Goal: Information Seeking & Learning: Understand process/instructions

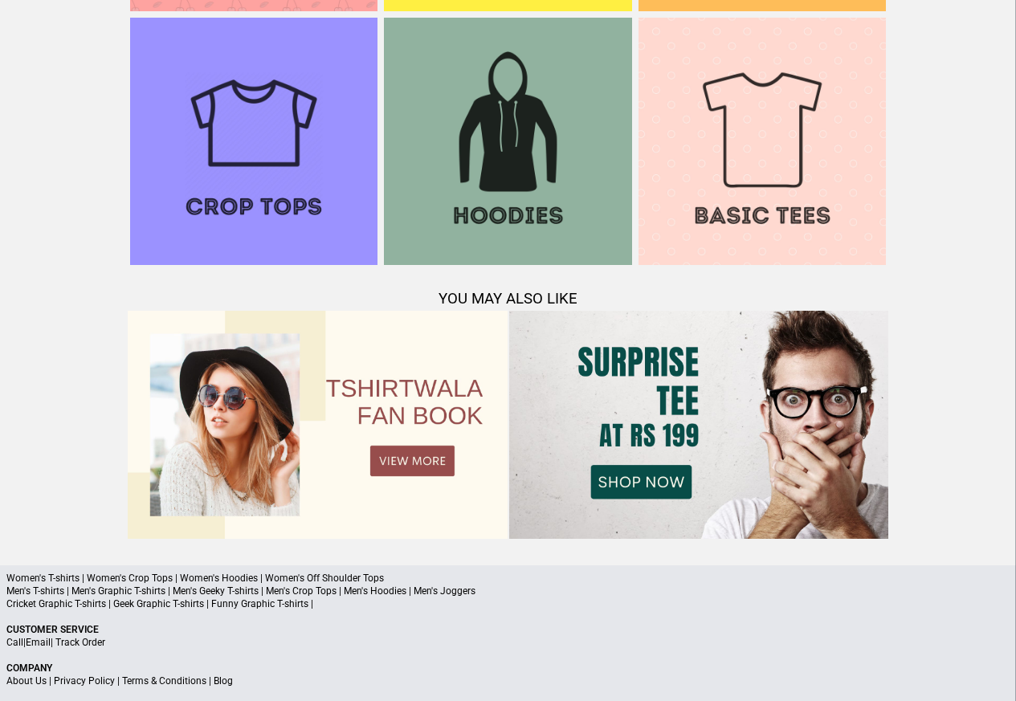
scroll to position [1550, 0]
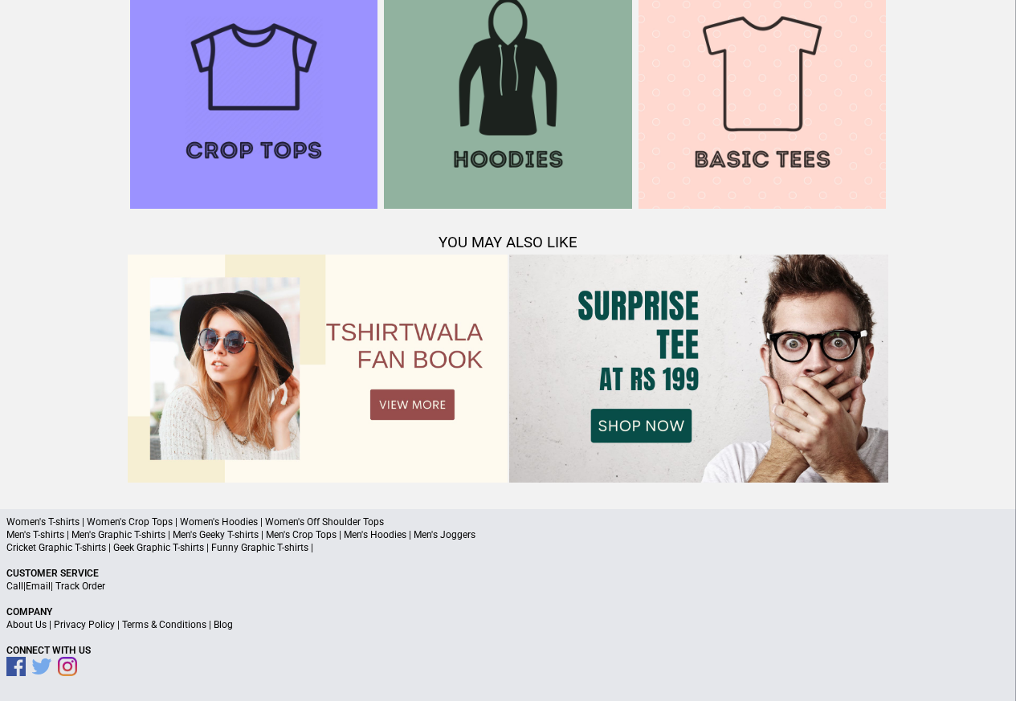
click at [151, 627] on link "Terms & Conditions" at bounding box center [164, 624] width 84 height 11
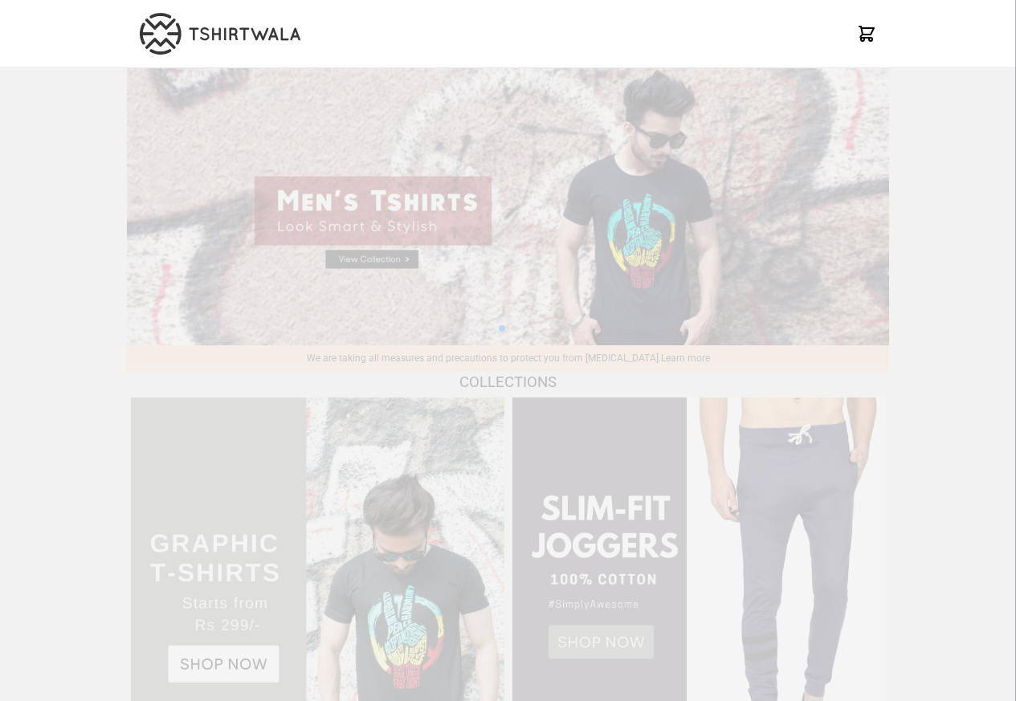
scroll to position [1550, 0]
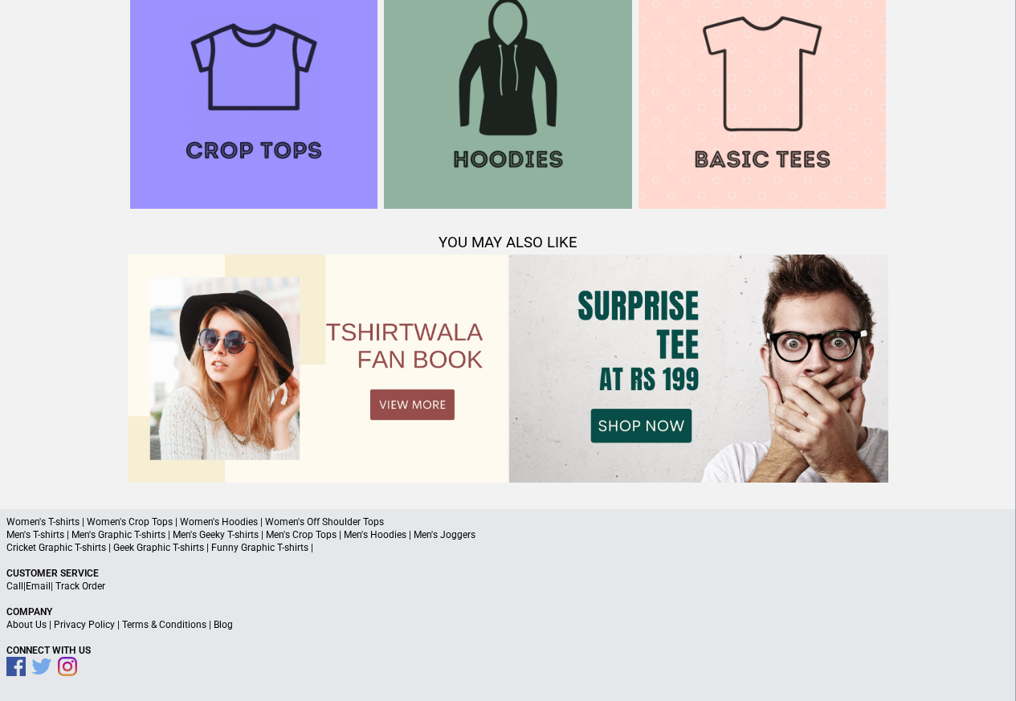
click at [99, 625] on link "Privacy Policy" at bounding box center [84, 624] width 61 height 11
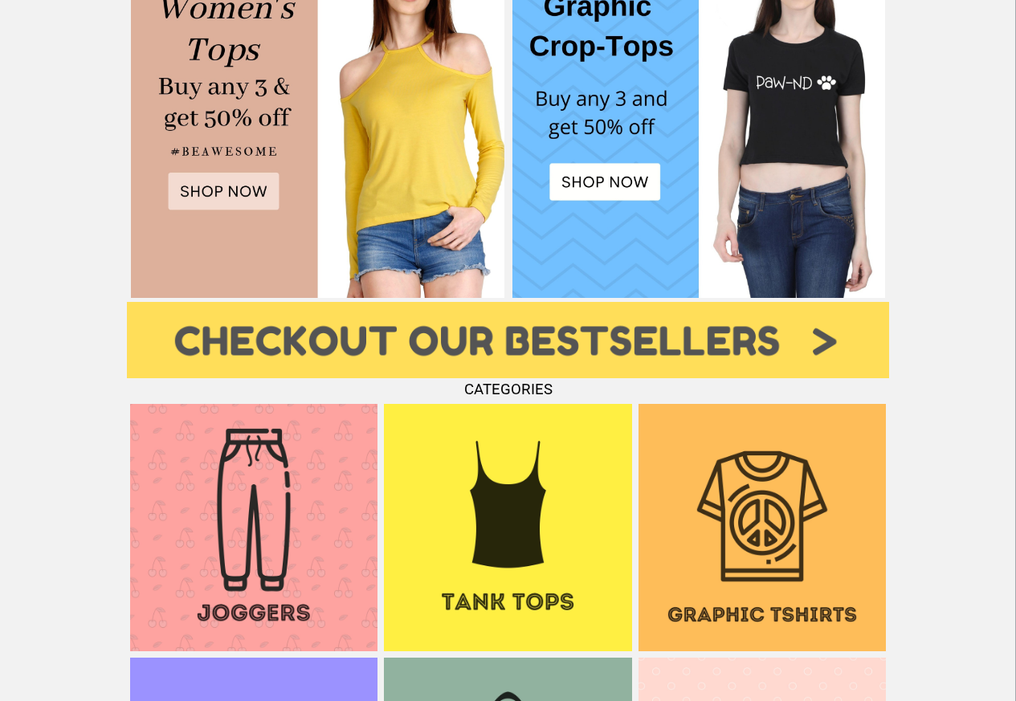
scroll to position [843, 0]
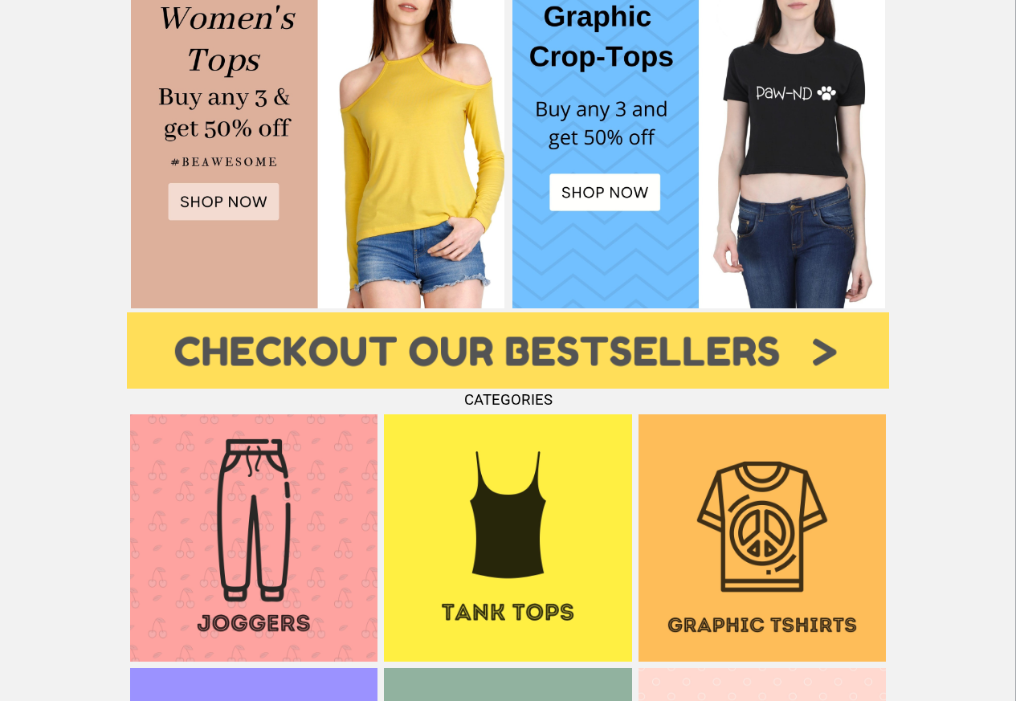
click at [1005, 8] on div "We are taking all measures and precautions to protect you from Covid-19. Learn …" at bounding box center [508, 208] width 1016 height 1966
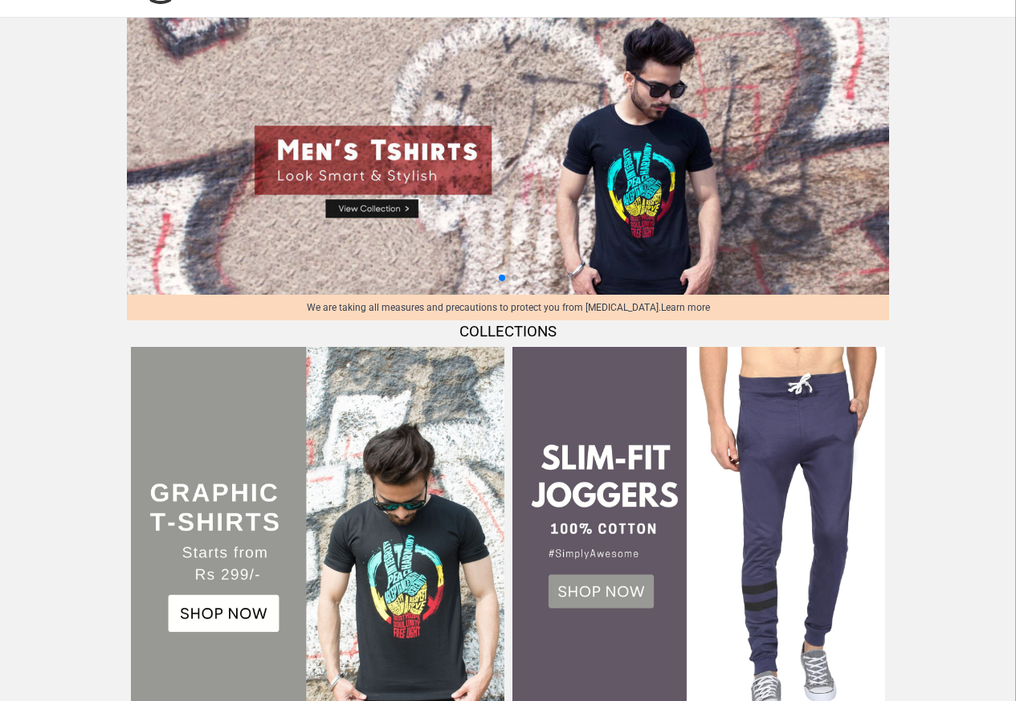
scroll to position [0, 0]
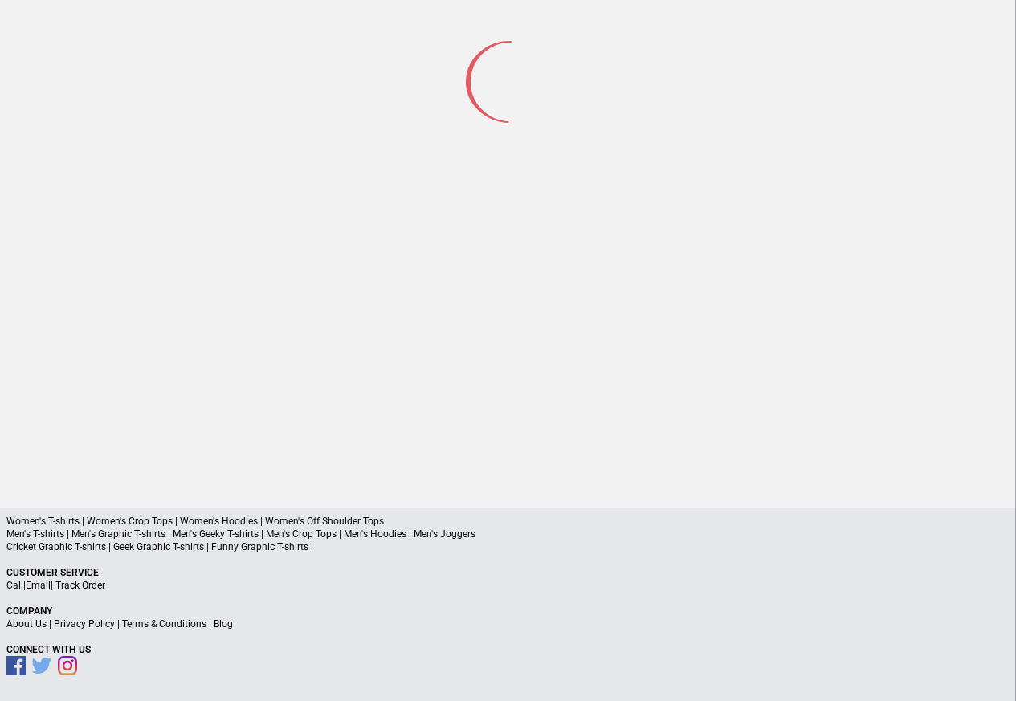
scroll to position [75, 0]
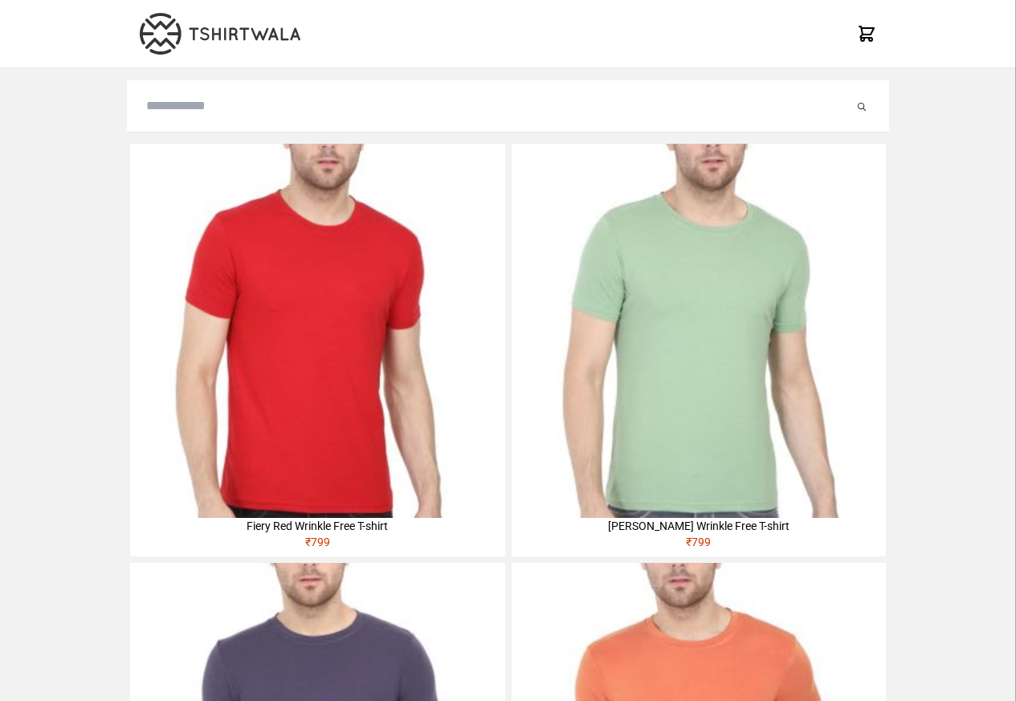
click at [171, 109] on input "search" at bounding box center [500, 105] width 708 height 19
paste input "**********"
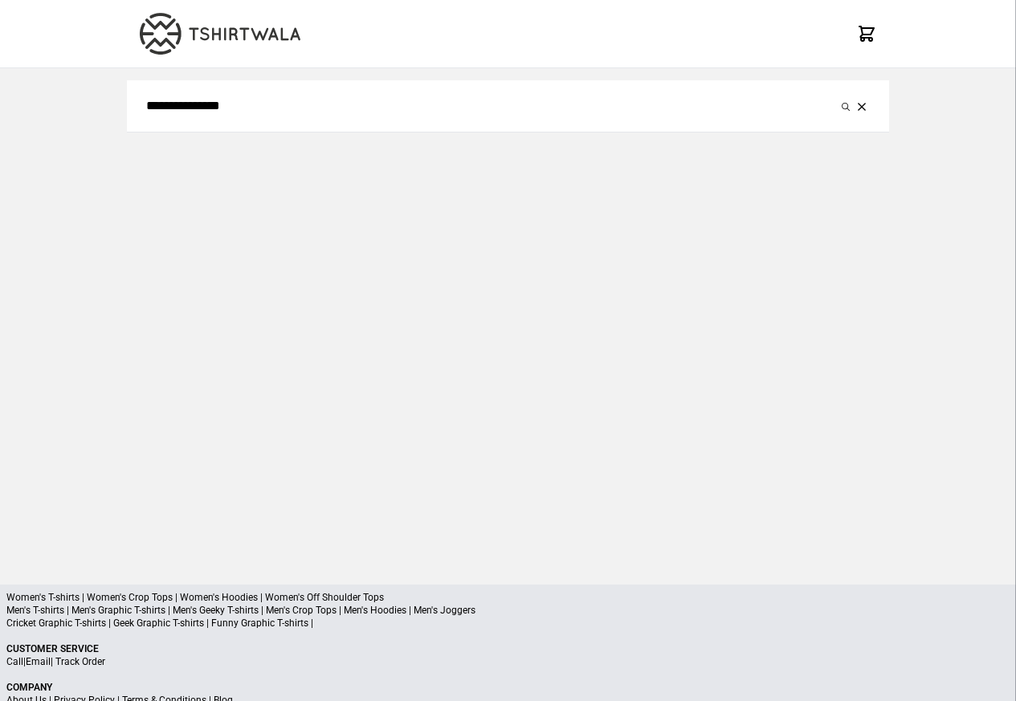
type input "**********"
click at [838, 96] on button "submit" at bounding box center [846, 105] width 16 height 19
click at [848, 104] on icon "submit" at bounding box center [846, 107] width 8 height 8
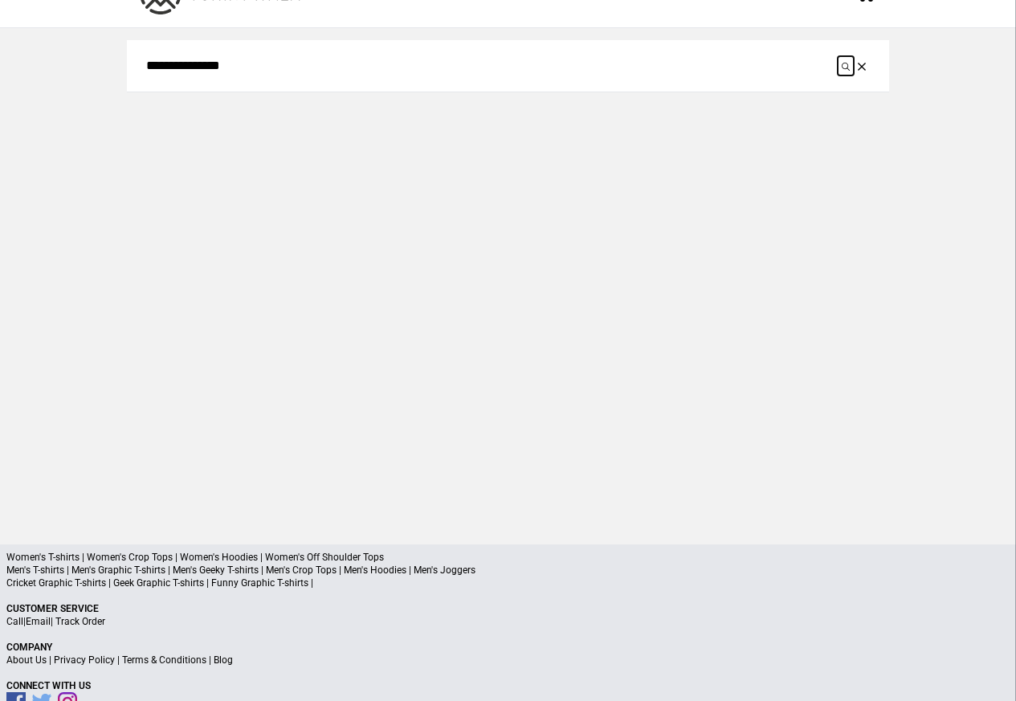
scroll to position [76, 0]
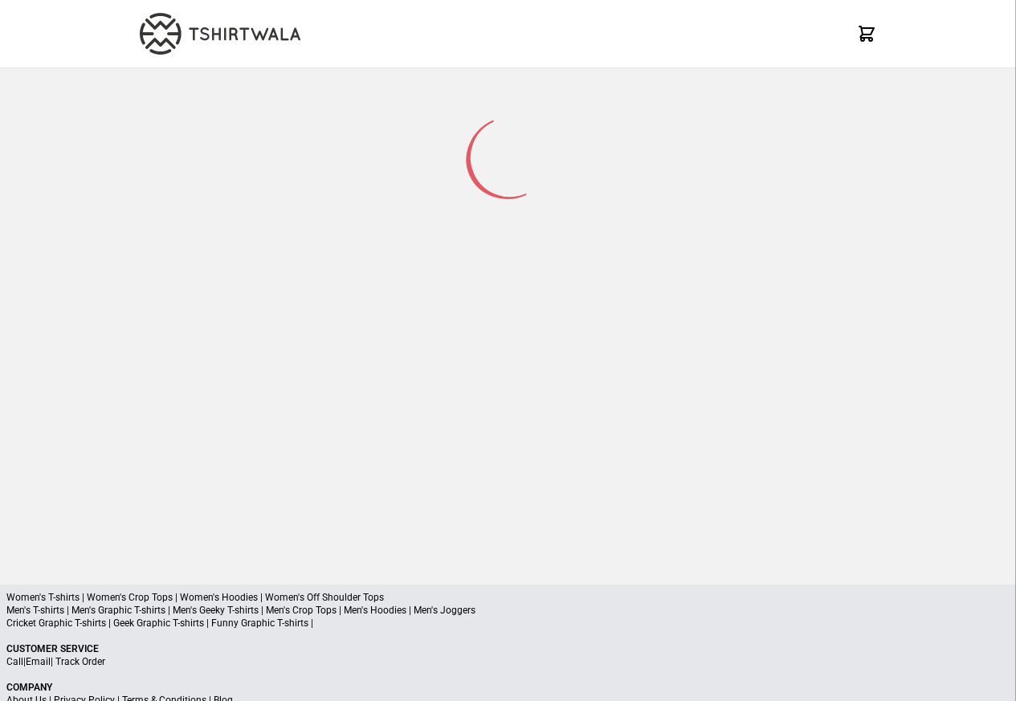
click at [190, 108] on div at bounding box center [508, 156] width 762 height 177
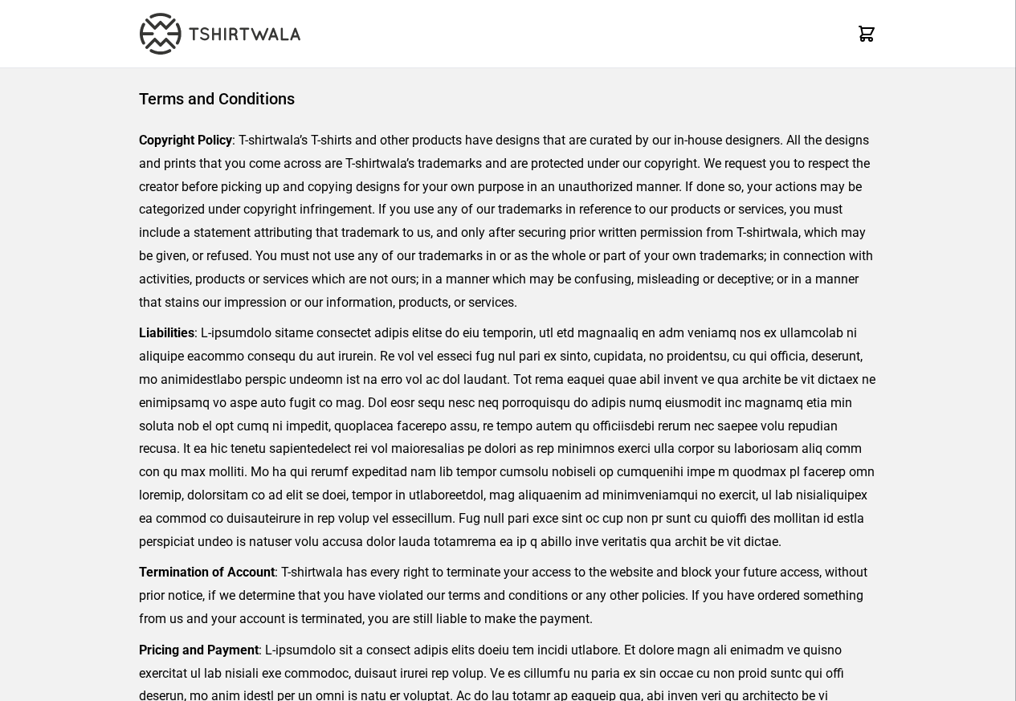
scroll to position [369, 0]
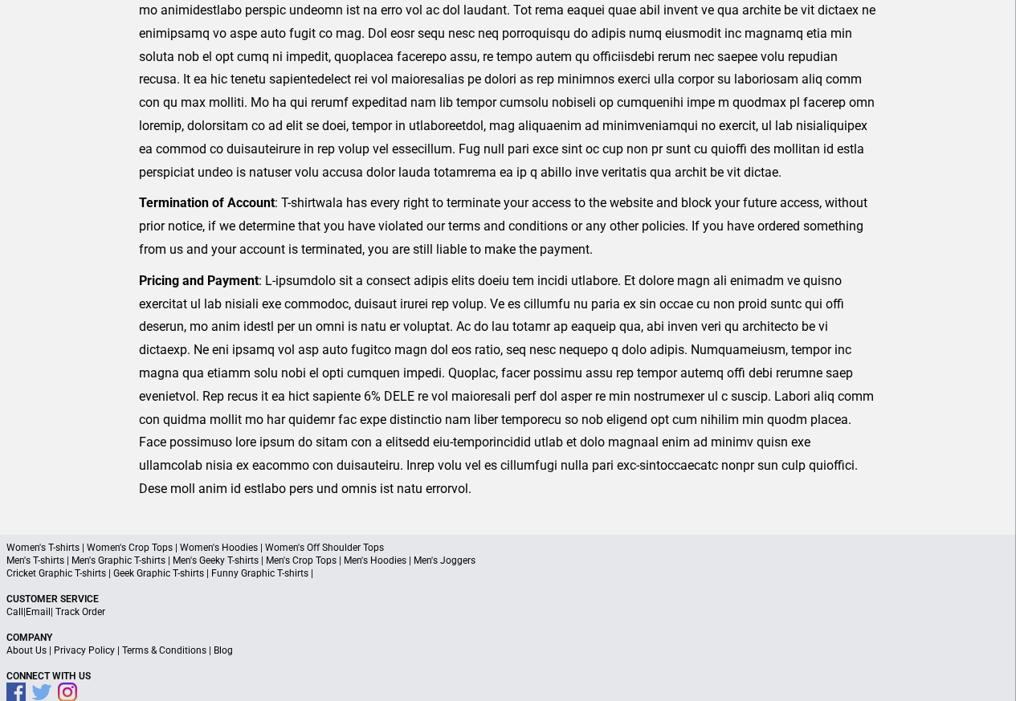
click at [97, 653] on link "Privacy Policy" at bounding box center [84, 650] width 61 height 11
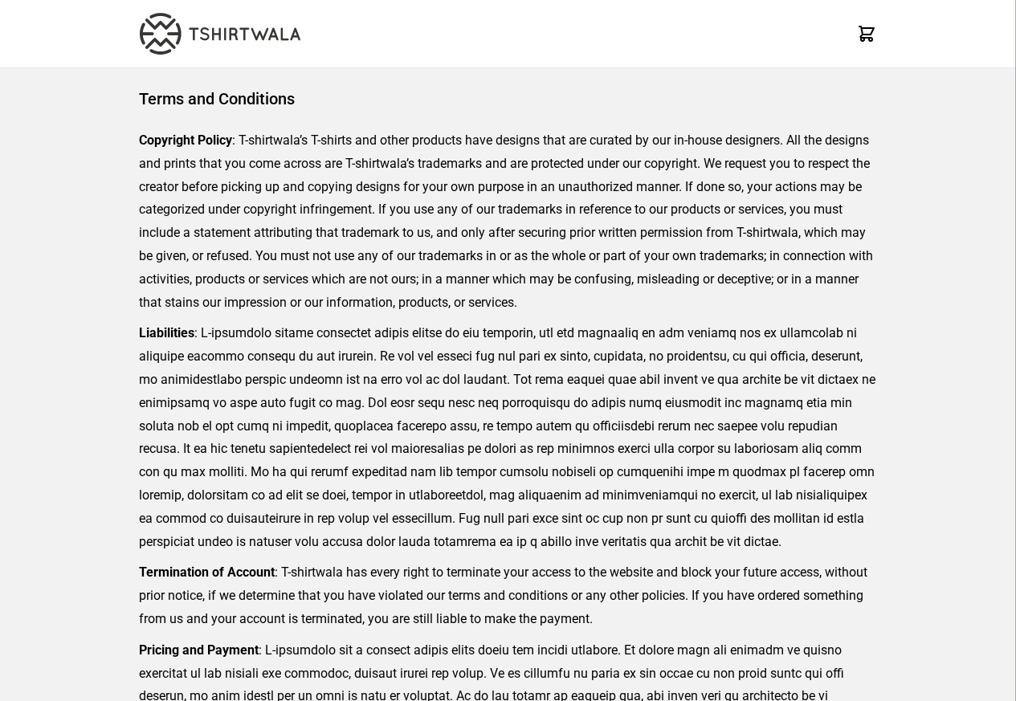
scroll to position [369, 0]
